Goal: Navigation & Orientation: Go to known website

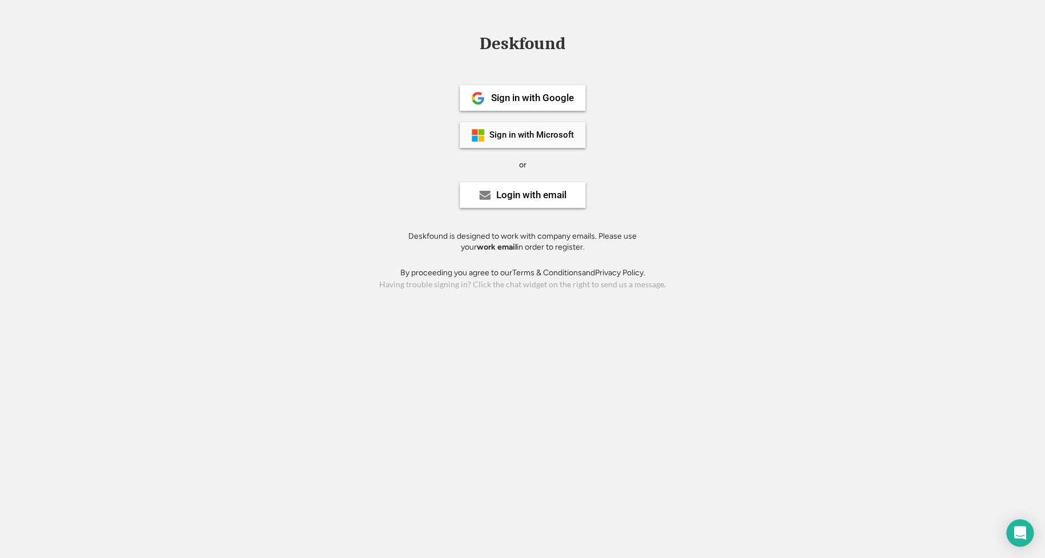
click at [568, 141] on div "Sign in with Microsoft" at bounding box center [523, 135] width 126 height 26
click at [522, 200] on div "Login with email" at bounding box center [531, 195] width 70 height 10
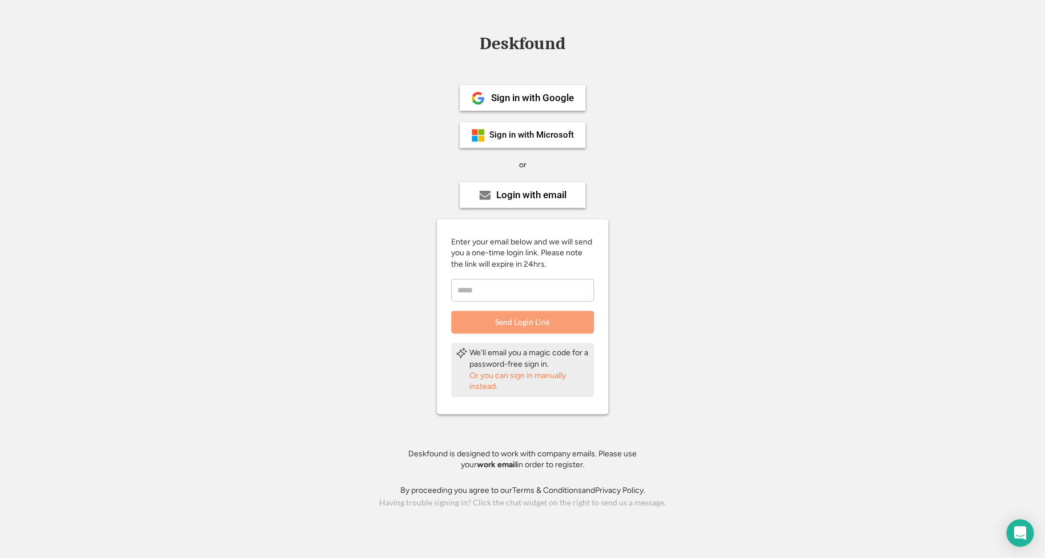
click at [533, 376] on div "Or you can sign in manually instead." at bounding box center [529, 381] width 120 height 22
